Goal: Task Accomplishment & Management: Use online tool/utility

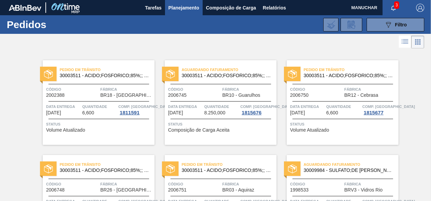
click at [247, 130] on div "Status Composição de Carga Aceita" at bounding box center [221, 126] width 107 height 11
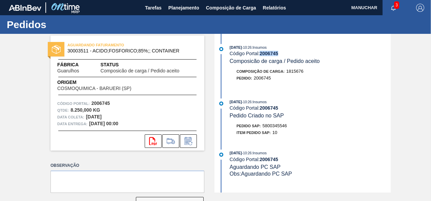
drag, startPoint x: 262, startPoint y: 53, endPoint x: 285, endPoint y: 53, distance: 23.1
click at [285, 53] on div "Código Portal: 2006745" at bounding box center [310, 53] width 161 height 5
click at [180, 84] on div "Origem COSMOQUIMICA - BARUERI (SP)" at bounding box center [128, 85] width 154 height 12
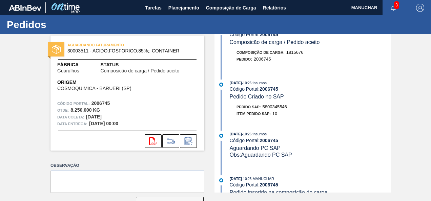
scroll to position [34, 0]
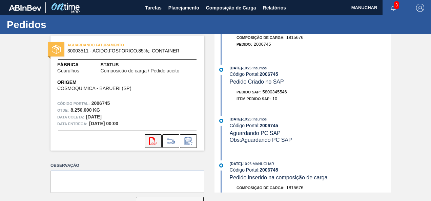
click at [156, 141] on icon "svg{fill:#ff0000}" at bounding box center [153, 141] width 8 height 8
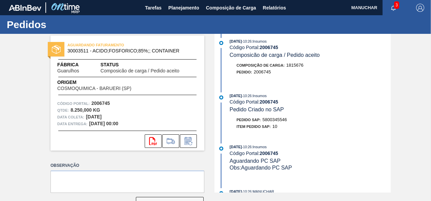
scroll to position [0, 0]
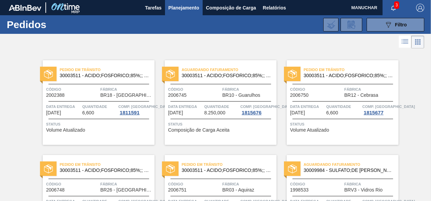
click at [256, 87] on span "Fábrica" at bounding box center [248, 89] width 53 height 7
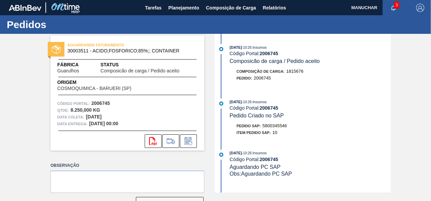
click at [136, 71] on span "Composicão de carga / Pedido aceito" at bounding box center [140, 71] width 79 height 5
click at [376, 94] on div "[DATE] 10:26 : Insumos Código Portal: 2006745 Composicão de carga / Pedido acei…" at bounding box center [303, 113] width 175 height 159
click at [410, 104] on div "AGUARDANDO FATURAMENTO 30003511 - ACIDO;FOSFORICO;85%;; CONTAINER Fábrica Guaru…" at bounding box center [215, 113] width 431 height 159
click at [182, 7] on span "Planejamento" at bounding box center [184, 8] width 31 height 8
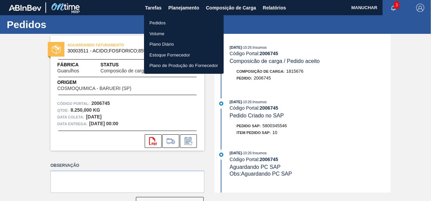
click at [156, 23] on li "Pedidos" at bounding box center [184, 23] width 80 height 11
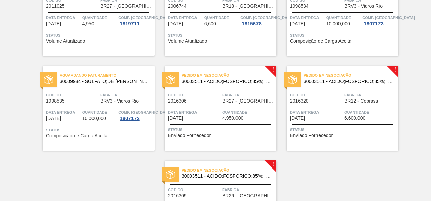
scroll to position [407, 0]
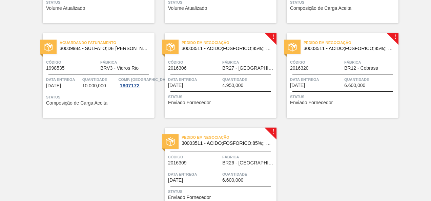
click at [247, 81] on span "Quantidade" at bounding box center [248, 79] width 53 height 7
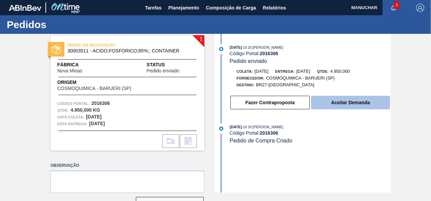
click at [336, 105] on button "Aceitar Demanda" at bounding box center [350, 103] width 79 height 14
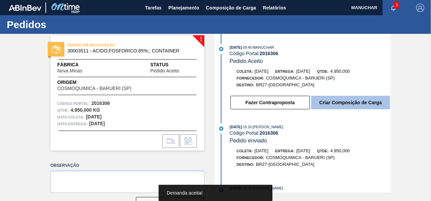
click at [334, 106] on button "Criar Composição de Carga" at bounding box center [350, 103] width 79 height 14
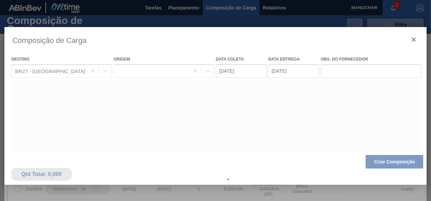
type coleta "[DATE]"
type entrega "[DATE]"
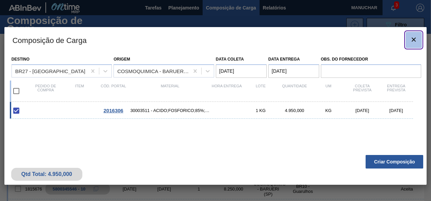
click at [414, 38] on icon "botão de ícone" at bounding box center [414, 40] width 8 height 8
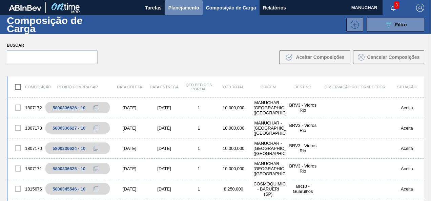
click at [192, 8] on span "Planejamento" at bounding box center [184, 8] width 31 height 8
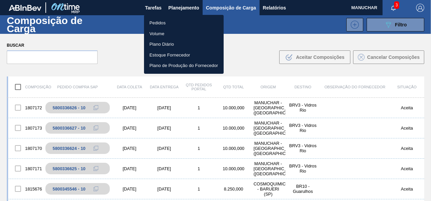
click at [155, 31] on li "Volume" at bounding box center [184, 33] width 80 height 11
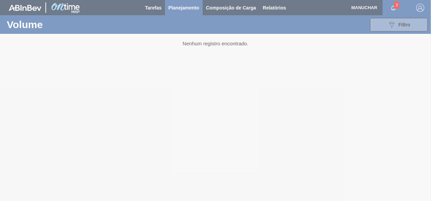
click at [185, 6] on div at bounding box center [215, 100] width 431 height 201
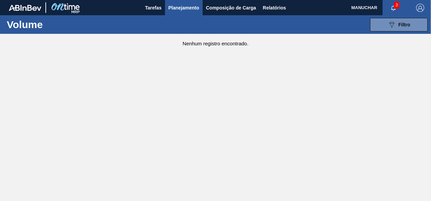
click at [186, 8] on span "Planejamento" at bounding box center [184, 8] width 31 height 8
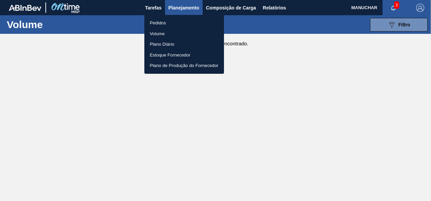
click at [162, 22] on li "Pedidos" at bounding box center [184, 23] width 80 height 11
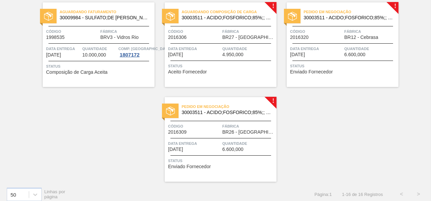
scroll to position [441, 0]
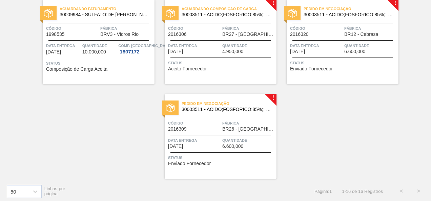
click at [246, 60] on span "Status" at bounding box center [221, 63] width 107 height 7
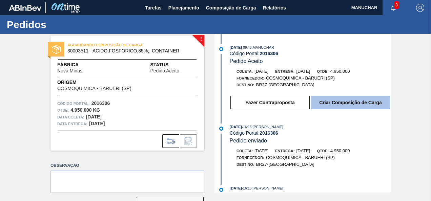
click at [330, 104] on button "Criar Composição de Carga" at bounding box center [350, 103] width 79 height 14
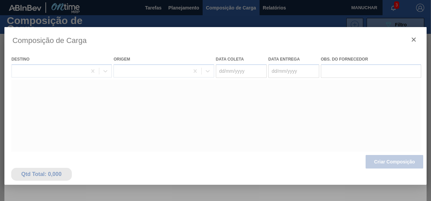
type coleta "[DATE]"
type entrega "[DATE]"
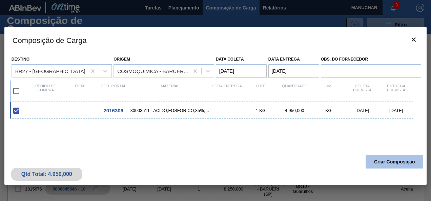
click at [395, 165] on button "Criar Composição" at bounding box center [395, 162] width 58 height 14
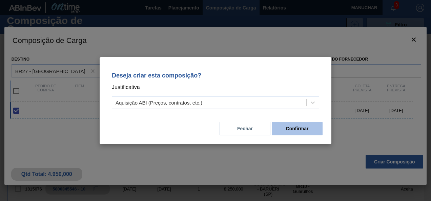
click at [300, 129] on button "Confirmar" at bounding box center [297, 129] width 51 height 14
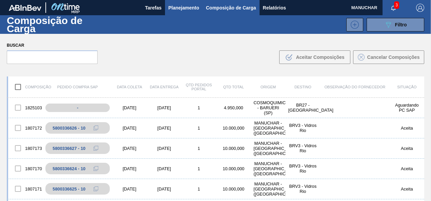
click at [186, 7] on span "Planejamento" at bounding box center [184, 8] width 31 height 8
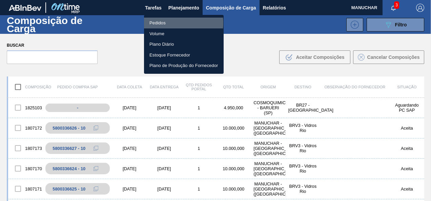
click at [155, 23] on li "Pedidos" at bounding box center [184, 23] width 80 height 11
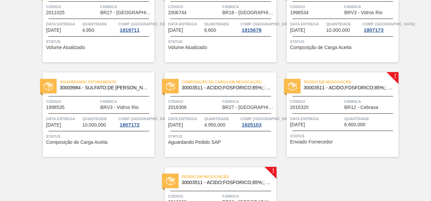
scroll to position [407, 0]
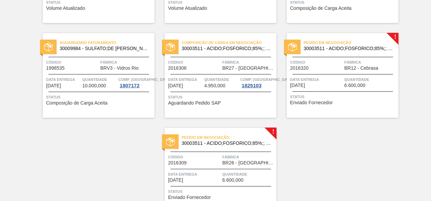
click at [334, 73] on div "Pedido em Negociação 30003511 - ACIDO;FOSFORICO;85%;; CONTAINER Código 2016320 …" at bounding box center [343, 75] width 112 height 85
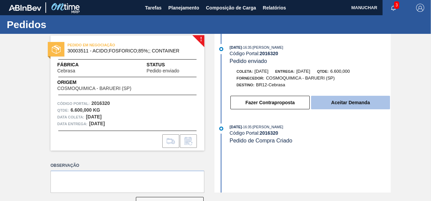
click at [328, 101] on button "Aceitar Demanda" at bounding box center [350, 103] width 79 height 14
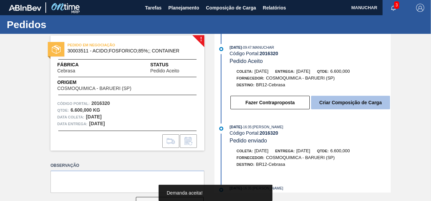
click at [347, 103] on button "Criar Composição de Carga" at bounding box center [350, 103] width 79 height 14
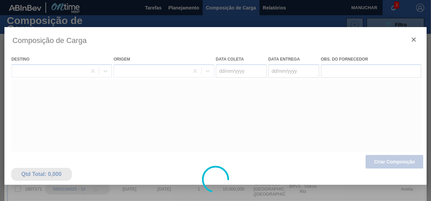
type coleta "[DATE]"
type entrega "[DATE]"
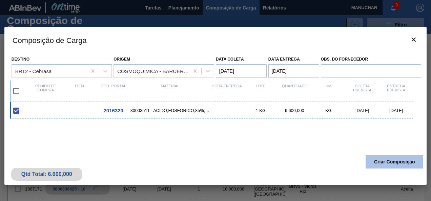
click at [393, 163] on button "Criar Composição" at bounding box center [395, 162] width 58 height 14
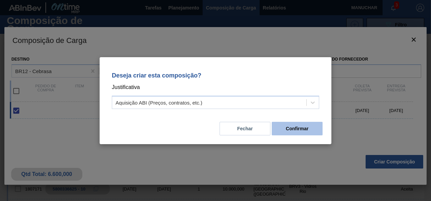
click at [306, 128] on button "Confirmar" at bounding box center [297, 129] width 51 height 14
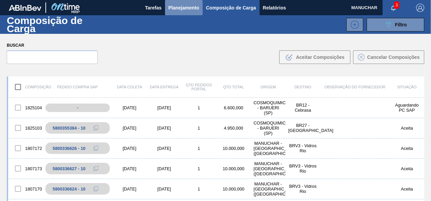
click at [184, 8] on span "Planejamento" at bounding box center [184, 8] width 31 height 8
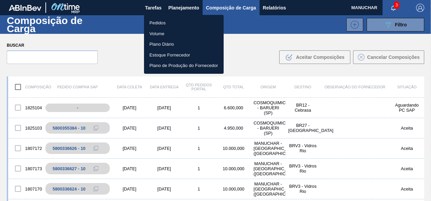
click at [158, 21] on li "Pedidos" at bounding box center [184, 23] width 80 height 11
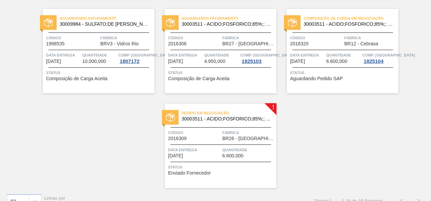
scroll to position [441, 0]
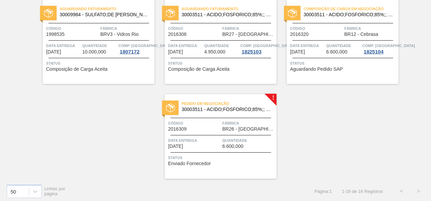
click at [216, 123] on span "Código" at bounding box center [194, 123] width 53 height 7
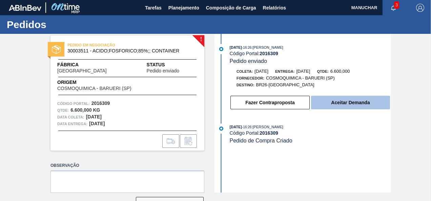
click at [361, 106] on button "Aceitar Demanda" at bounding box center [350, 103] width 79 height 14
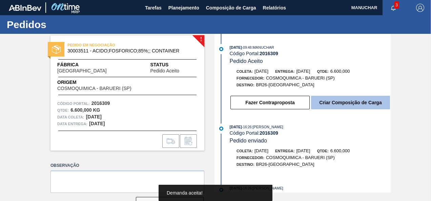
click at [351, 102] on button "Criar Composição de Carga" at bounding box center [350, 103] width 79 height 14
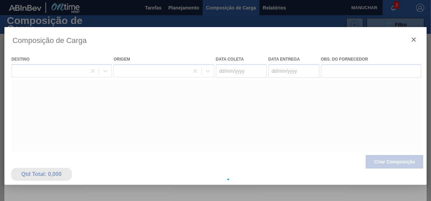
type coleta "[DATE]"
type entrega "[DATE]"
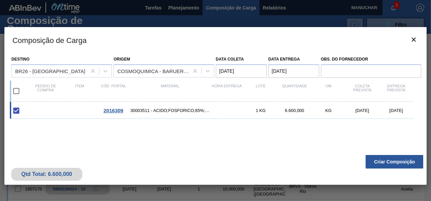
click at [390, 163] on button "Criar Composição" at bounding box center [395, 162] width 58 height 14
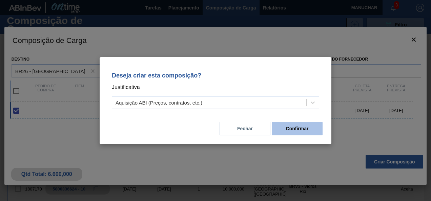
click at [313, 132] on button "Confirmar" at bounding box center [297, 129] width 51 height 14
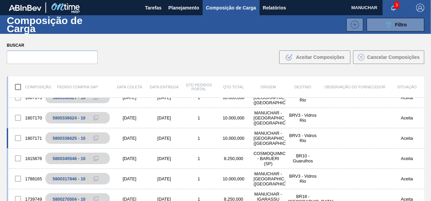
scroll to position [102, 0]
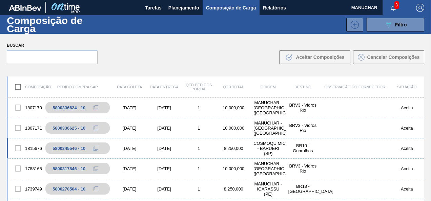
click at [226, 148] on div "8.250,000" at bounding box center [233, 148] width 35 height 5
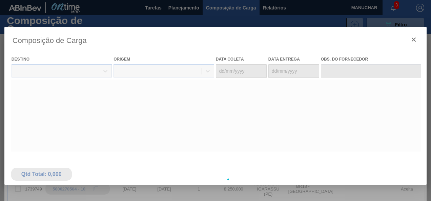
type coleta "[DATE]"
type entrega "[DATE]"
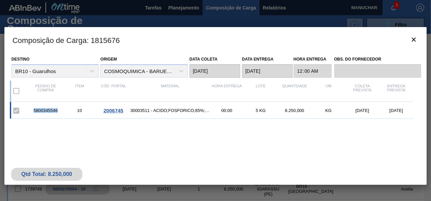
drag, startPoint x: 62, startPoint y: 111, endPoint x: 33, endPoint y: 111, distance: 29.2
click at [33, 111] on div "5800345546" at bounding box center [46, 110] width 34 height 5
drag, startPoint x: 33, startPoint y: 111, endPoint x: 40, endPoint y: 112, distance: 7.5
copy div "5800345546"
click at [416, 38] on icon "botão de ícone" at bounding box center [414, 40] width 8 height 8
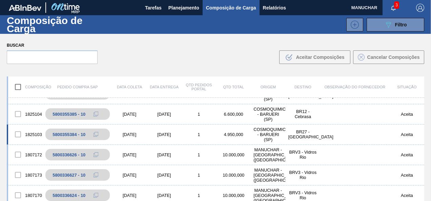
scroll to position [0, 0]
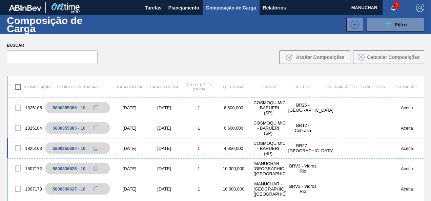
click at [130, 146] on div "[DATE]" at bounding box center [129, 148] width 35 height 5
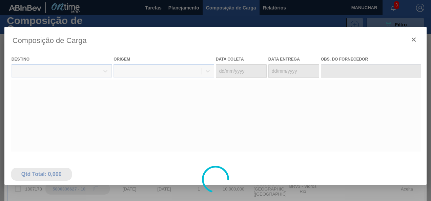
type coleta "[DATE]"
type entrega "[DATE]"
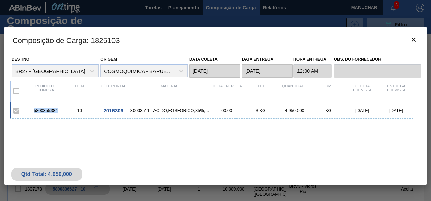
drag, startPoint x: 61, startPoint y: 110, endPoint x: 34, endPoint y: 110, distance: 27.1
click at [34, 110] on div "5800355384" at bounding box center [46, 110] width 34 height 5
copy div "5800355384"
click at [414, 39] on icon "botão de ícone" at bounding box center [414, 40] width 4 height 4
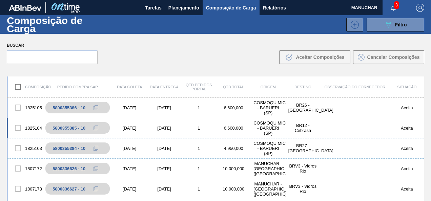
click at [172, 124] on div "1825104 5800355385 - 10 [DATE] [DATE] 1 6.600,000 COSMOQUIMICA - BARUERI (SP) B…" at bounding box center [216, 128] width 418 height 20
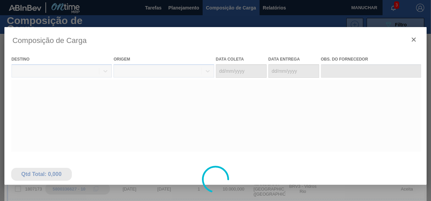
type coleta "[DATE]"
type entrega "[DATE]"
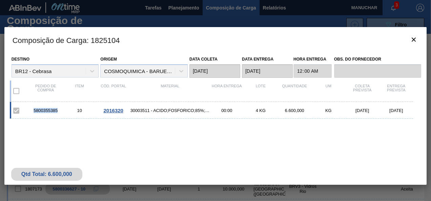
drag, startPoint x: 57, startPoint y: 111, endPoint x: 31, endPoint y: 110, distance: 26.8
click at [31, 110] on div "5800355385" at bounding box center [46, 110] width 34 height 5
drag, startPoint x: 31, startPoint y: 110, endPoint x: 37, endPoint y: 111, distance: 6.8
copy div "5800355385"
click at [415, 43] on icon "botão de ícone" at bounding box center [414, 40] width 8 height 8
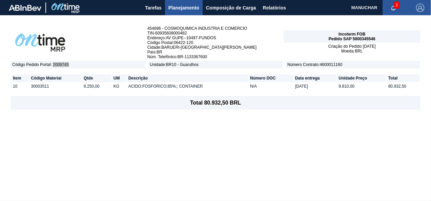
drag, startPoint x: 54, startPoint y: 64, endPoint x: 71, endPoint y: 63, distance: 17.7
click at [71, 63] on span "Código Pedido Portal : 2006745" at bounding box center [78, 64] width 134 height 7
drag, startPoint x: 71, startPoint y: 63, endPoint x: 61, endPoint y: 65, distance: 10.3
copy span "2006745"
